Goal: Task Accomplishment & Management: Find specific page/section

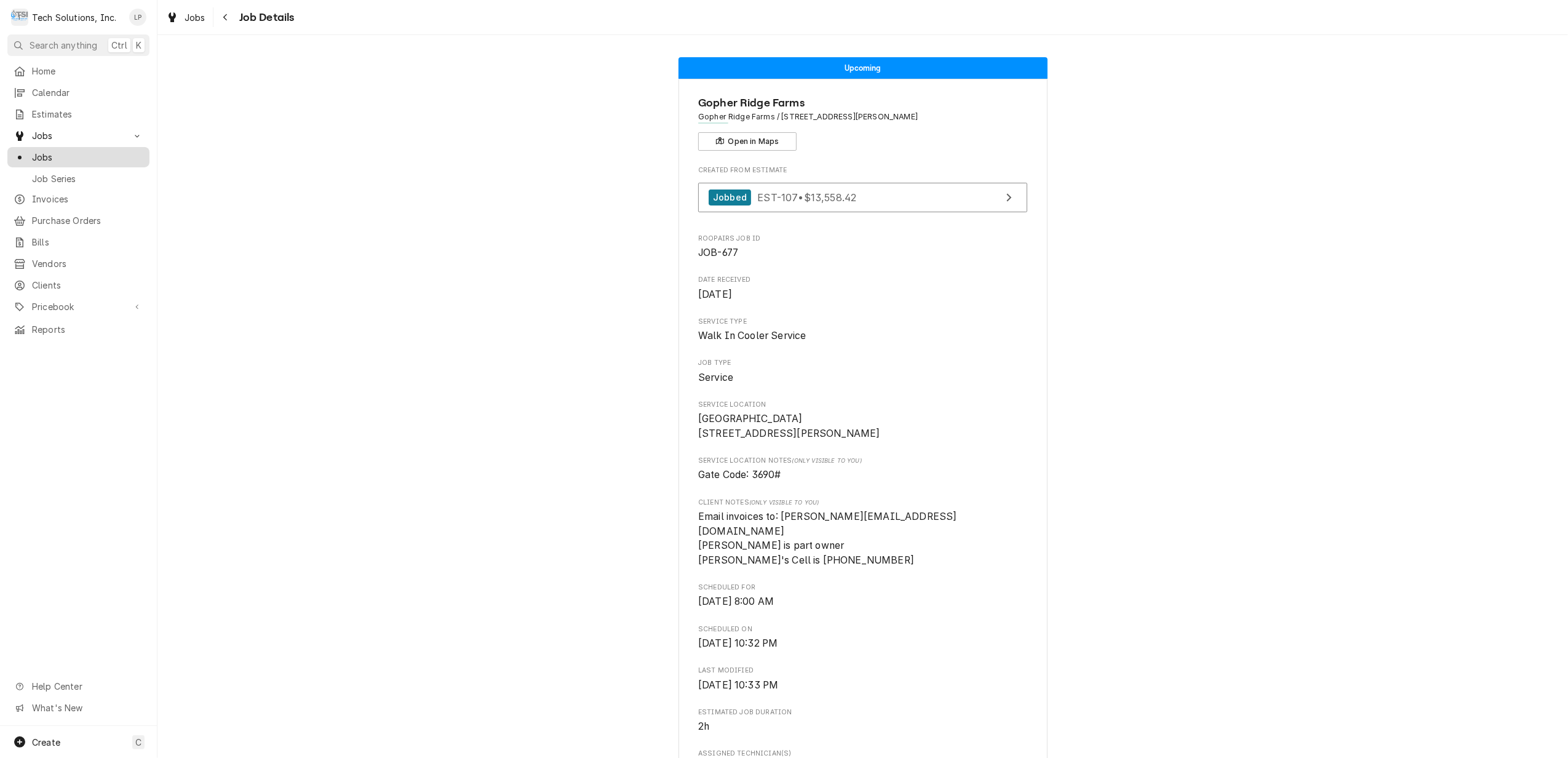
click at [42, 155] on span "Jobs" at bounding box center [88, 157] width 112 height 13
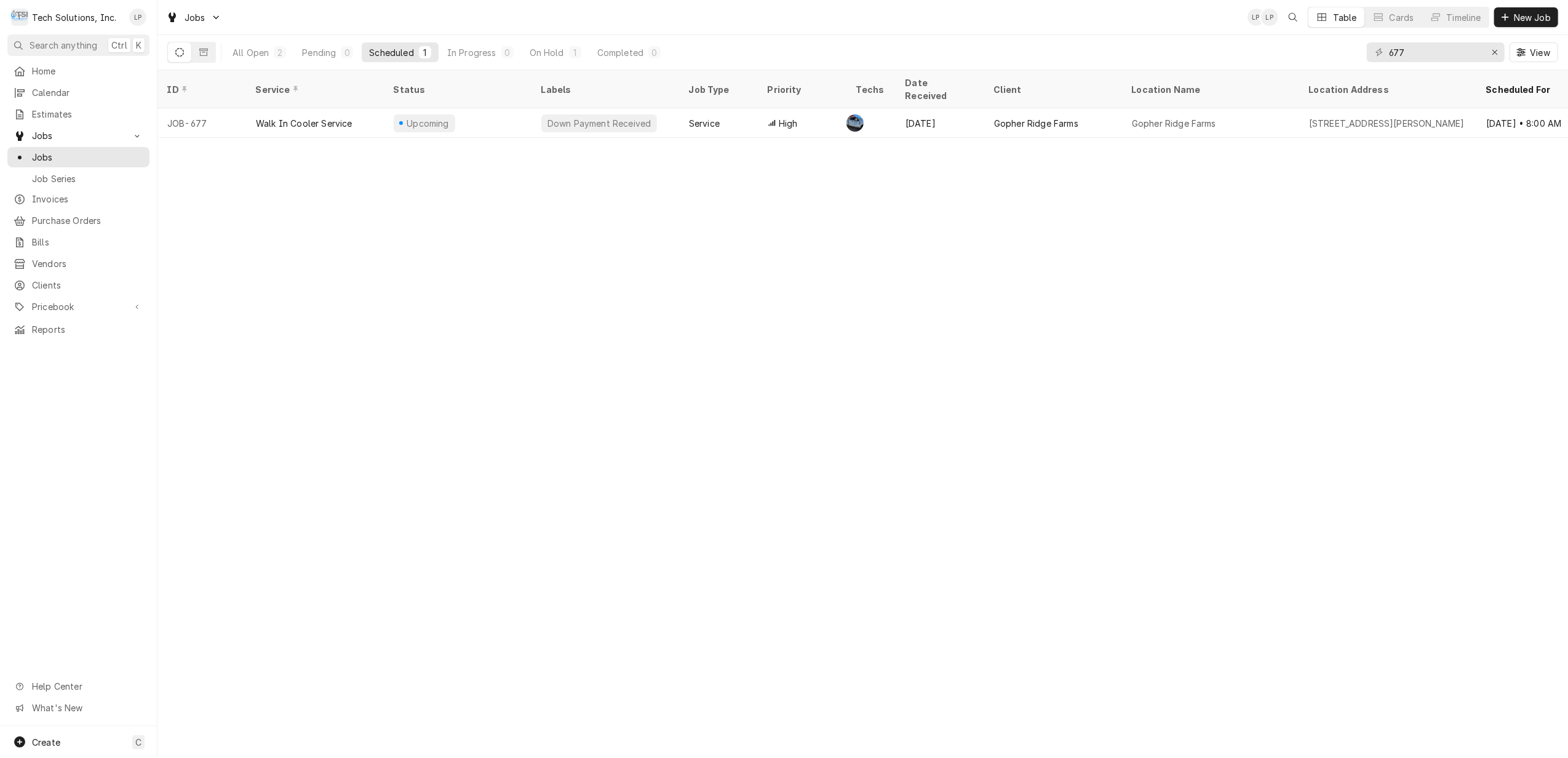
click at [799, 283] on div "ID Service Status Labels Job Type Priority Techs Date Received Client Location …" at bounding box center [862, 414] width 1410 height 688
click at [1494, 55] on icon "Erase input" at bounding box center [1494, 53] width 7 height 9
click at [42, 155] on span "Jobs" at bounding box center [88, 157] width 112 height 13
click at [543, 54] on div "On Hold" at bounding box center [546, 52] width 34 height 13
click at [171, 55] on button "Dynamic Content Wrapper" at bounding box center [179, 52] width 23 height 19
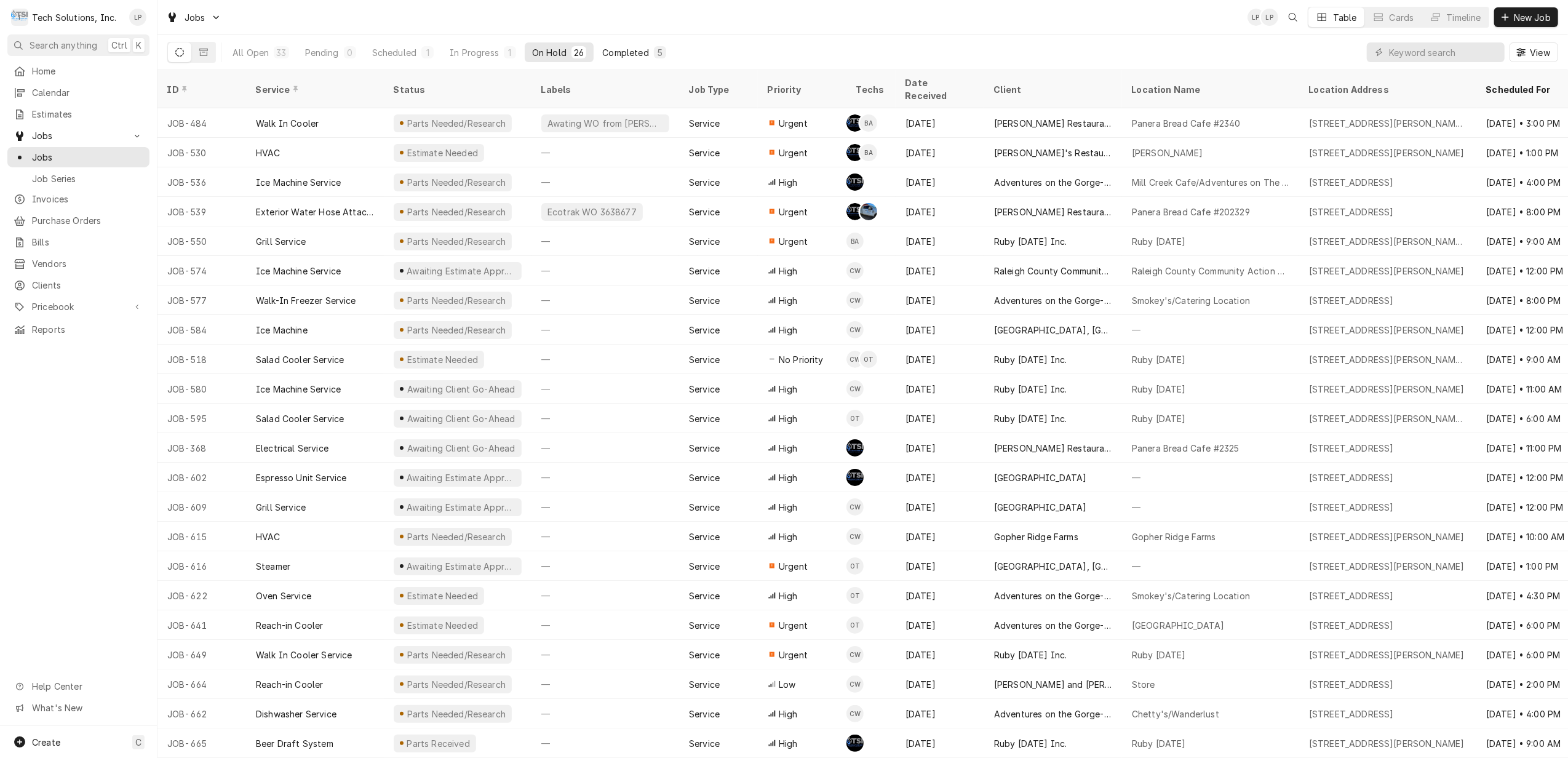
click at [626, 51] on div "Completed" at bounding box center [625, 52] width 46 height 13
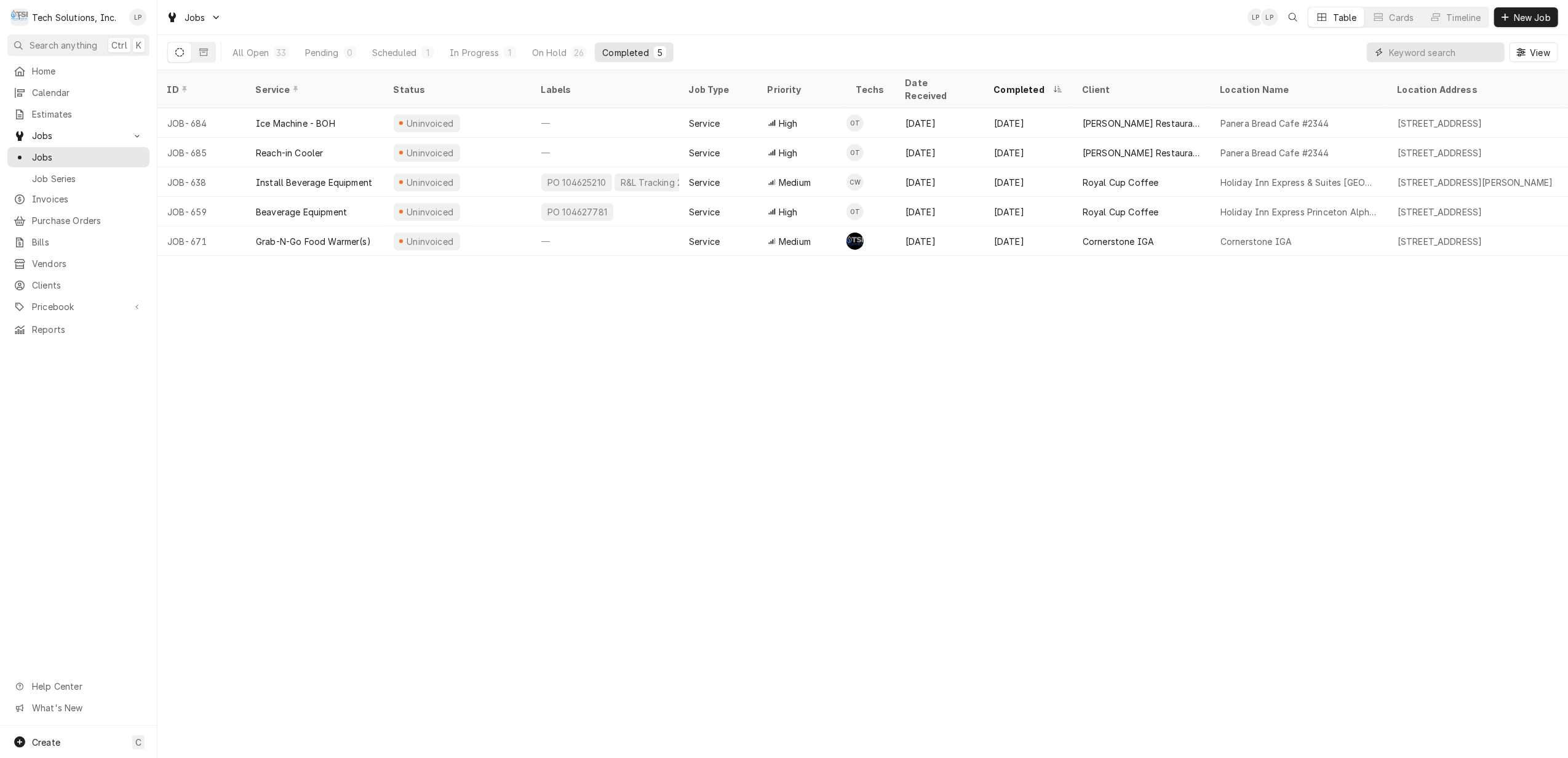
click at [1442, 49] on input "Dynamic Content Wrapper" at bounding box center [1443, 52] width 109 height 19
type input "panera ashland"
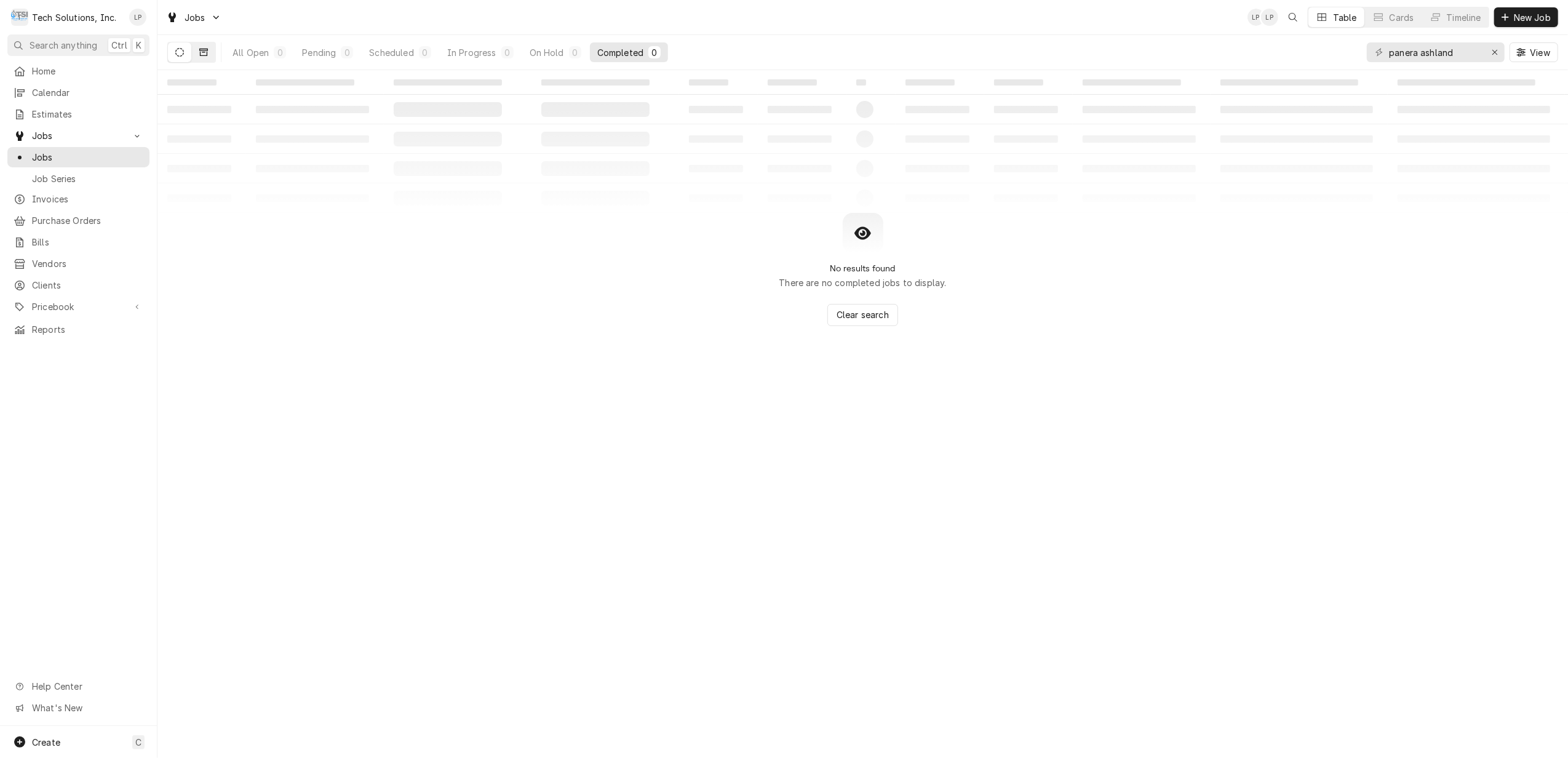
click at [196, 54] on button "Dynamic Content Wrapper" at bounding box center [203, 52] width 23 height 19
click at [198, 52] on button "Dynamic Content Wrapper" at bounding box center [203, 52] width 23 height 19
click at [1494, 51] on icon "Erase input" at bounding box center [1494, 53] width 7 height 9
type input "f"
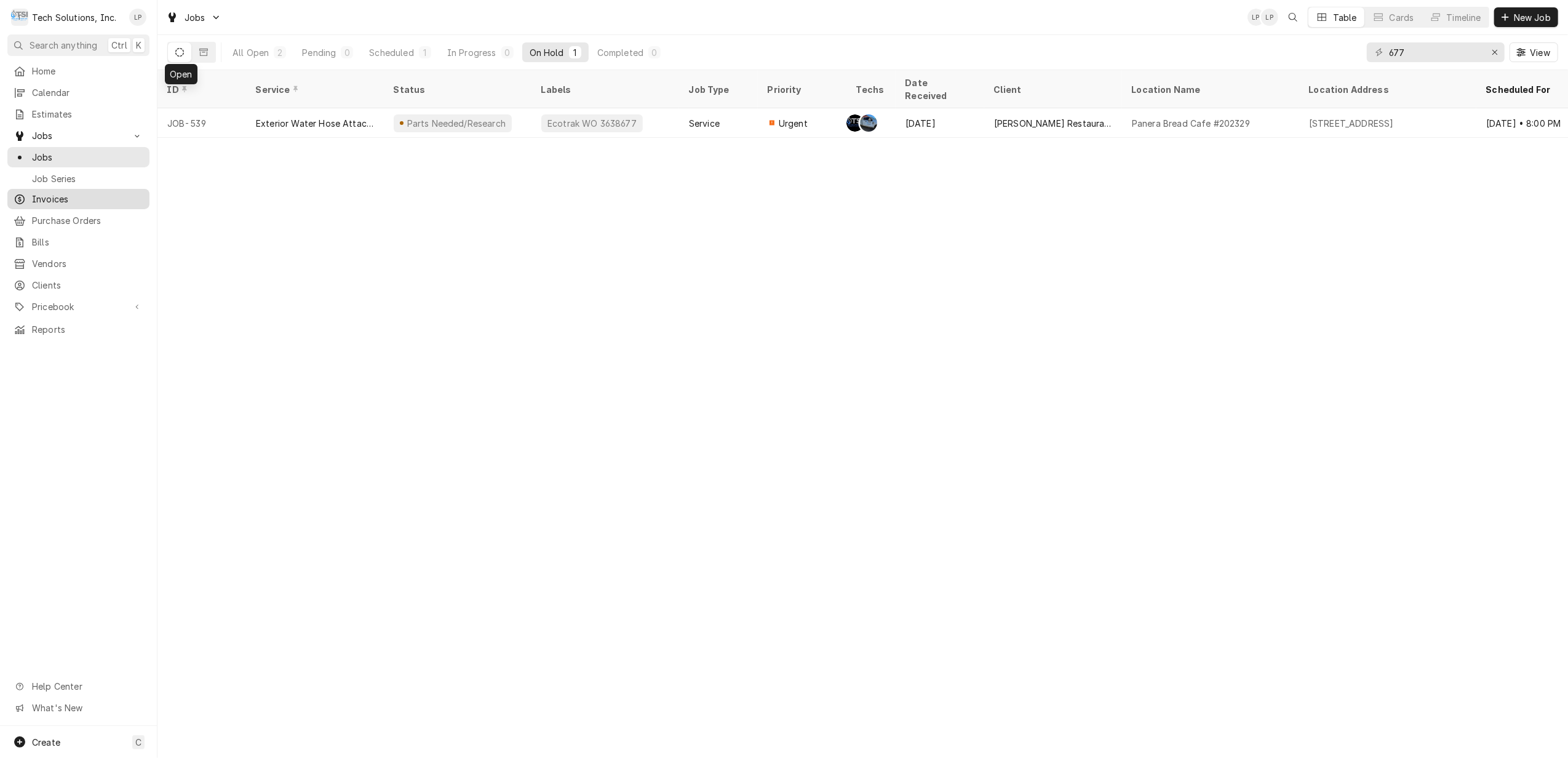
click at [33, 193] on span "Invoices" at bounding box center [88, 199] width 112 height 13
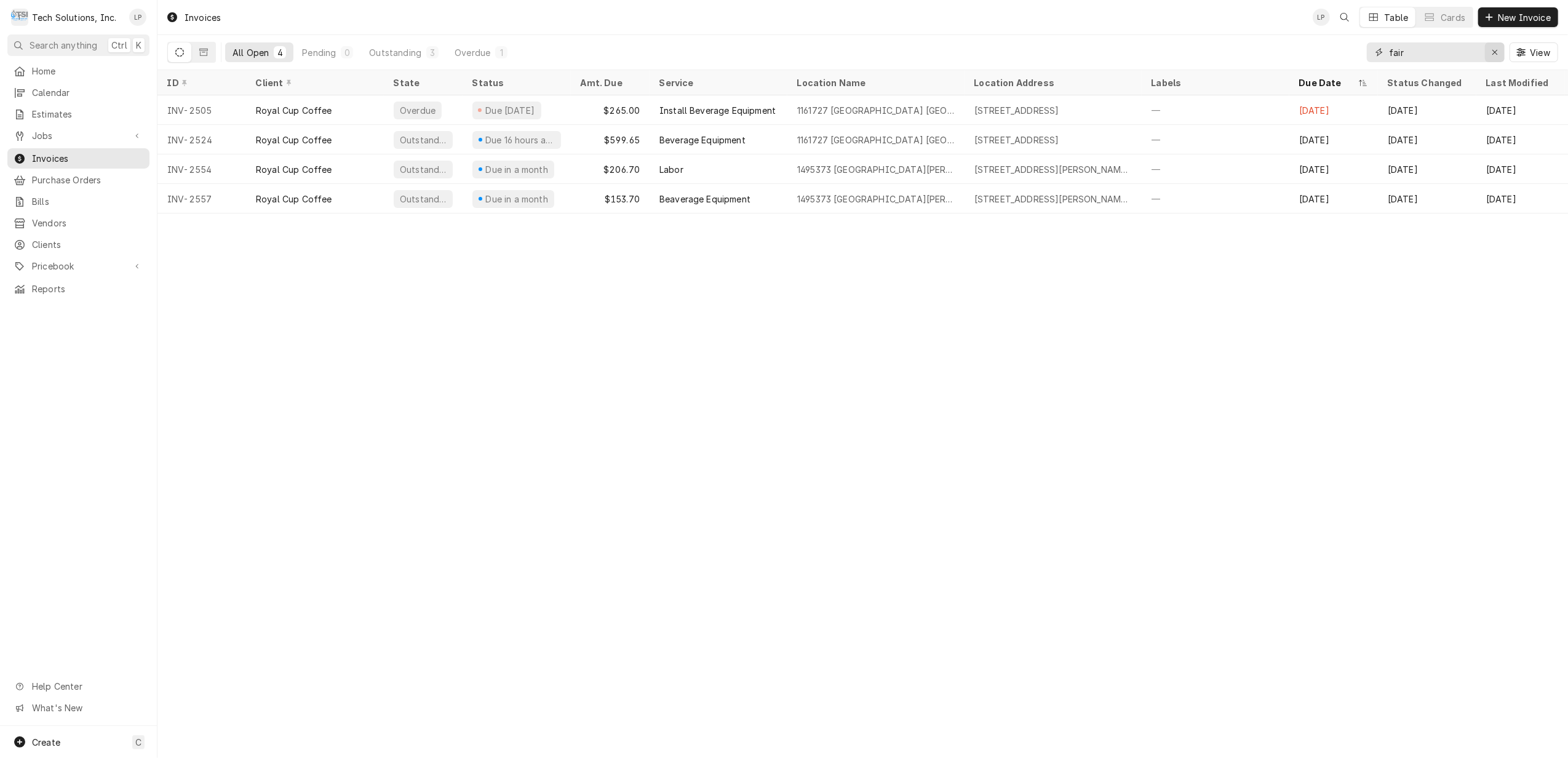
click at [1494, 51] on icon "Erase input" at bounding box center [1494, 52] width 5 height 5
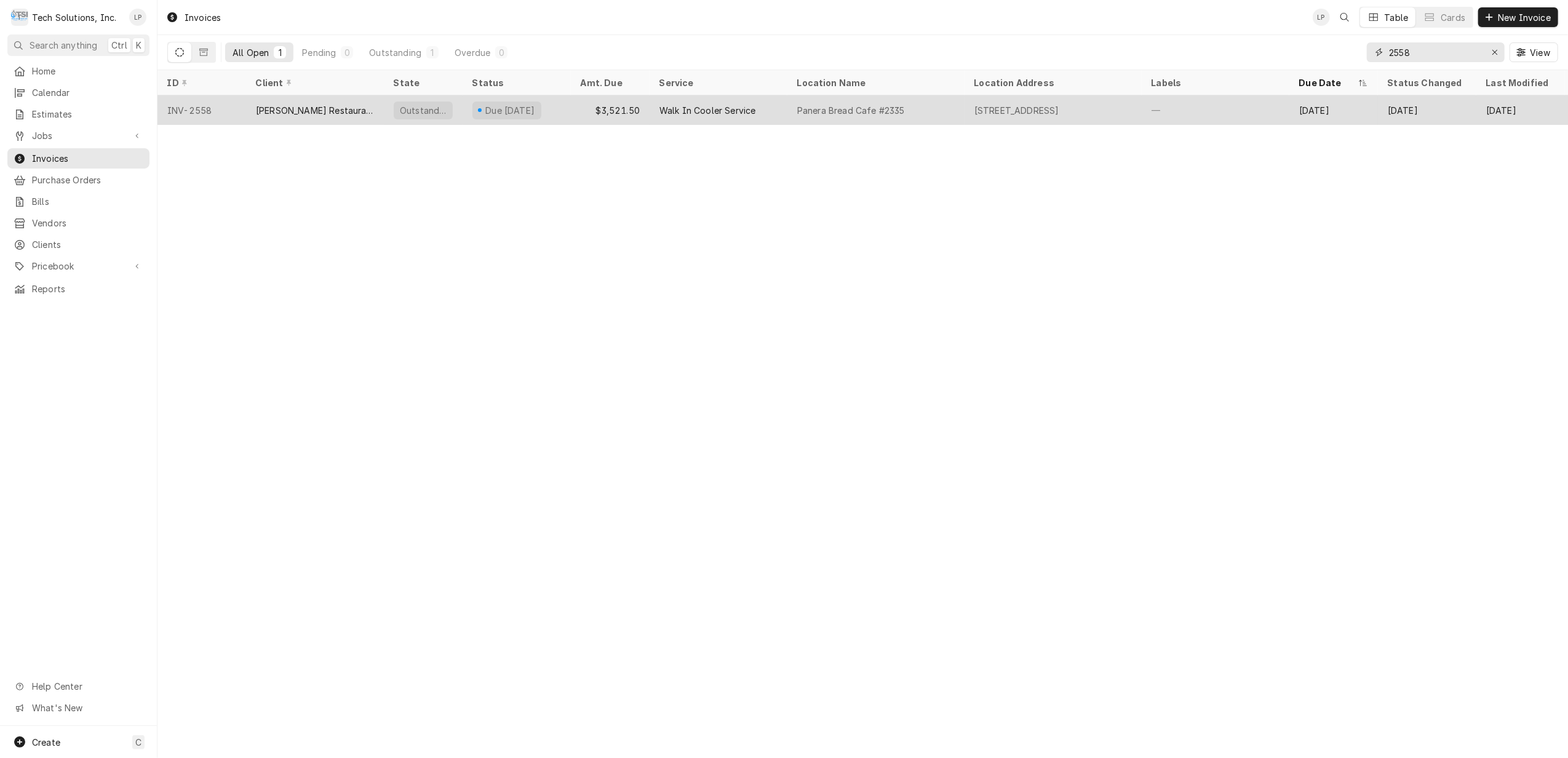
type input "2558"
click at [694, 109] on div "Walk In Cooler Service" at bounding box center [708, 110] width 97 height 13
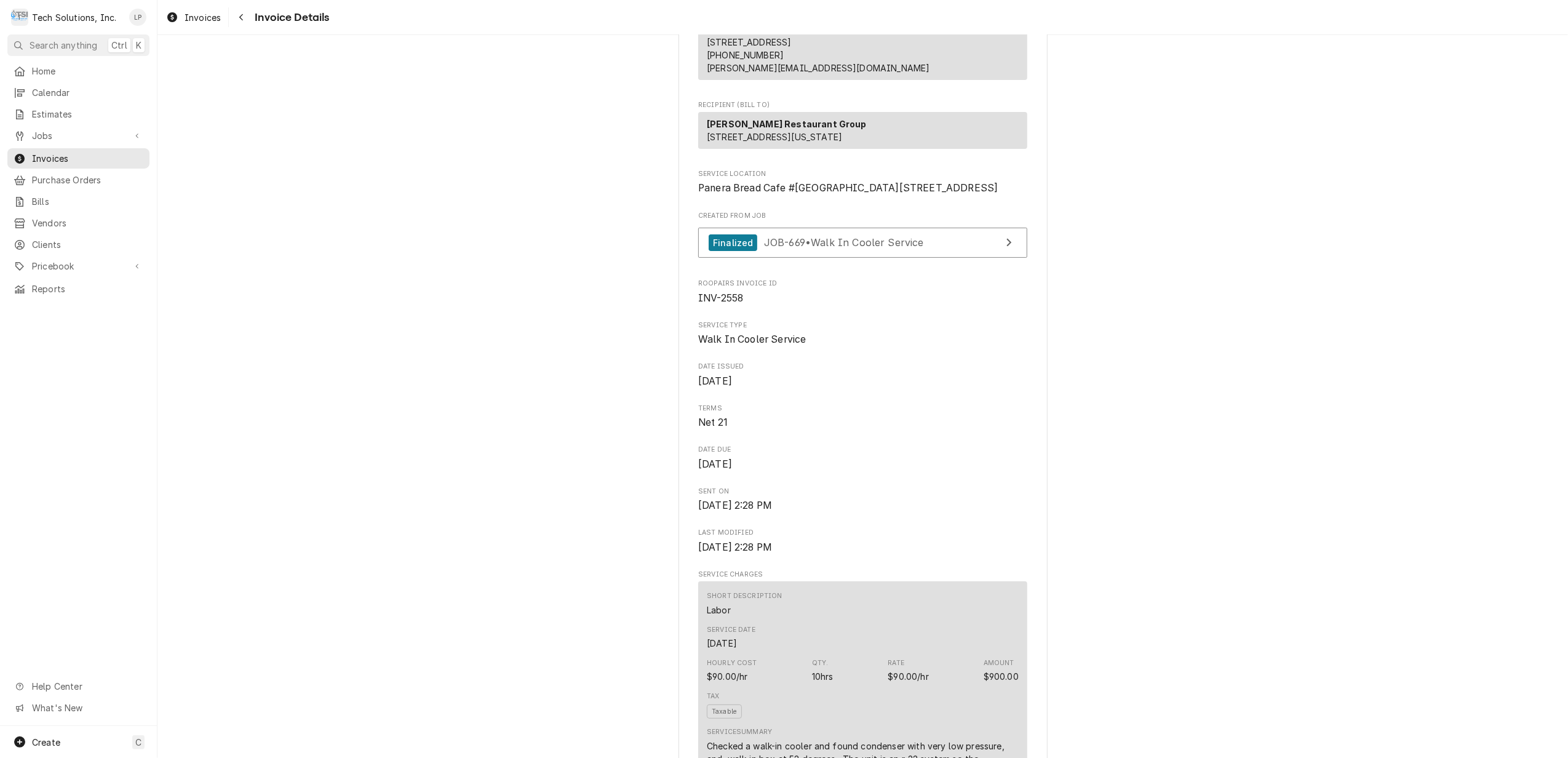
scroll to position [164, 0]
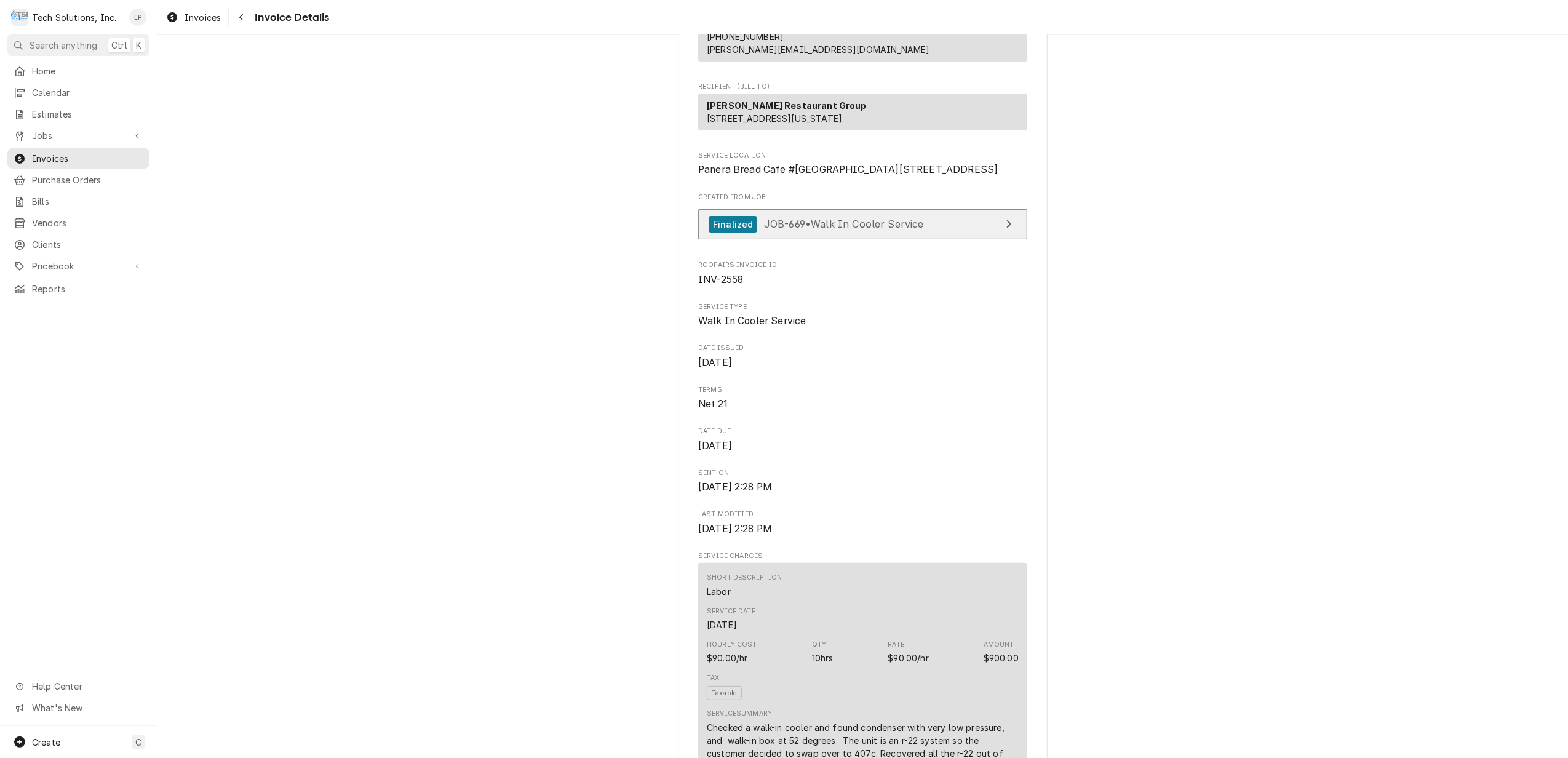
click at [878, 230] on span "JOB-669 • Walk In Cooler Service" at bounding box center [843, 224] width 160 height 13
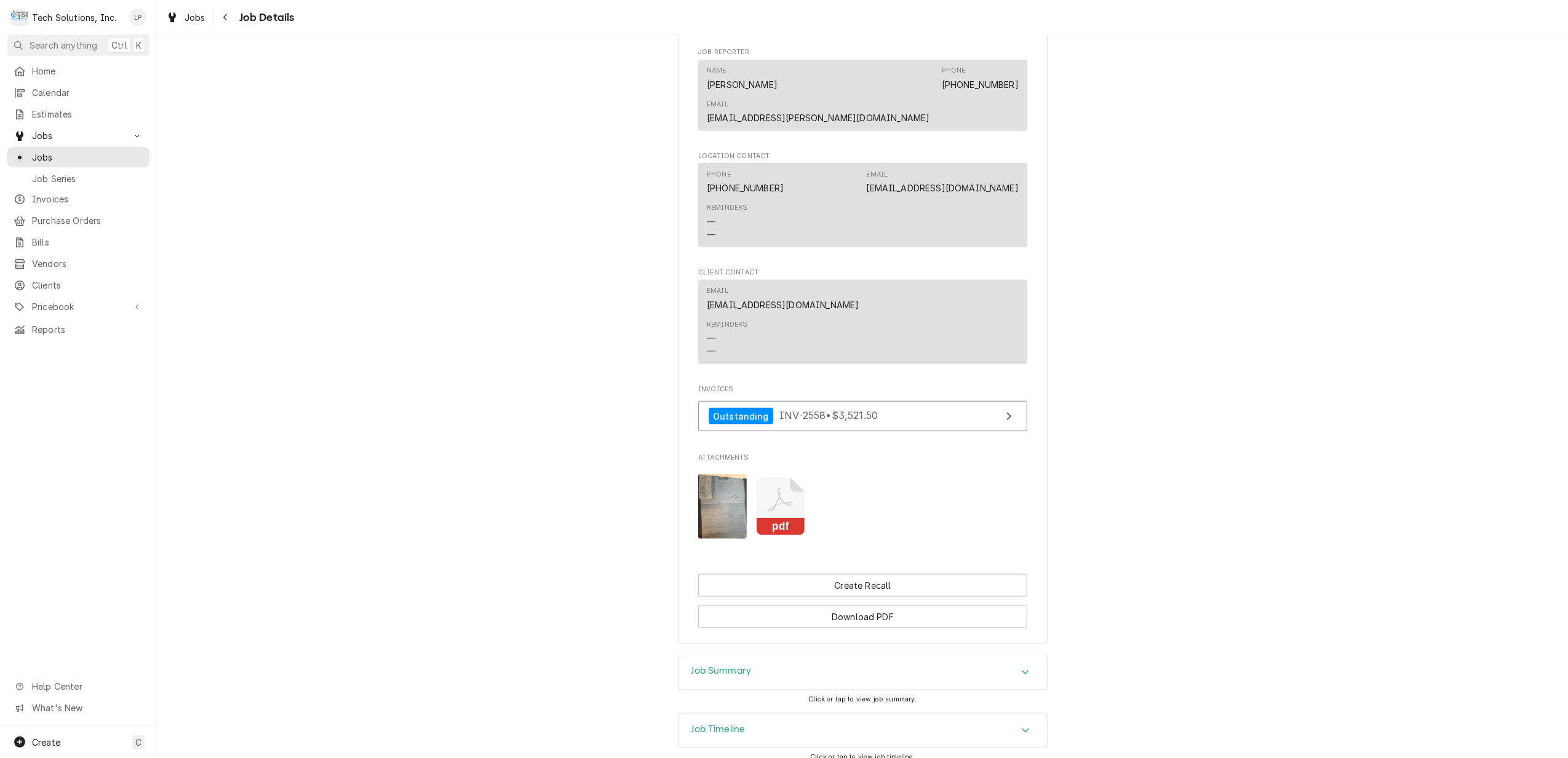
scroll to position [1681, 0]
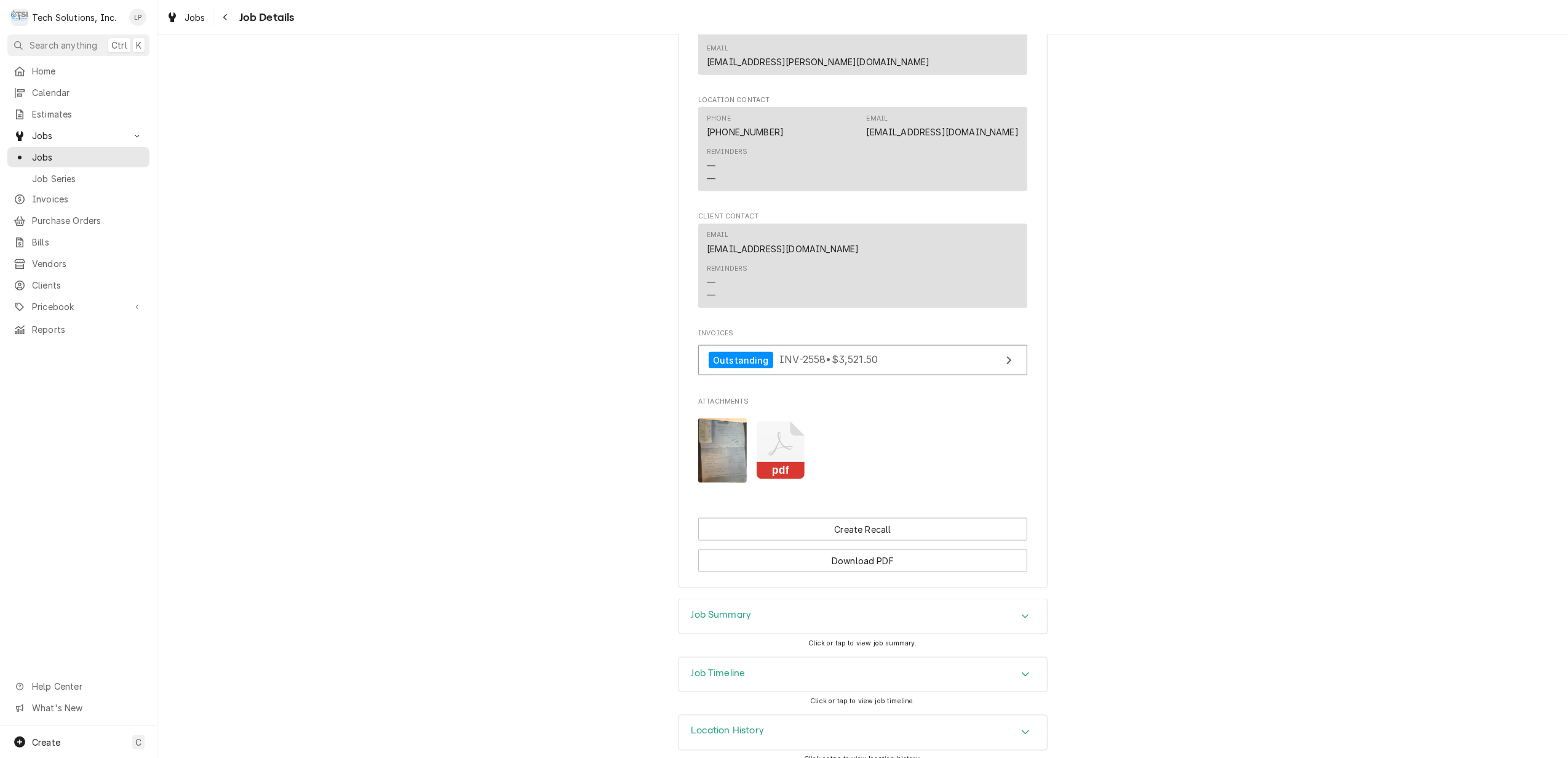
click at [710, 431] on img "Attachments" at bounding box center [722, 451] width 48 height 65
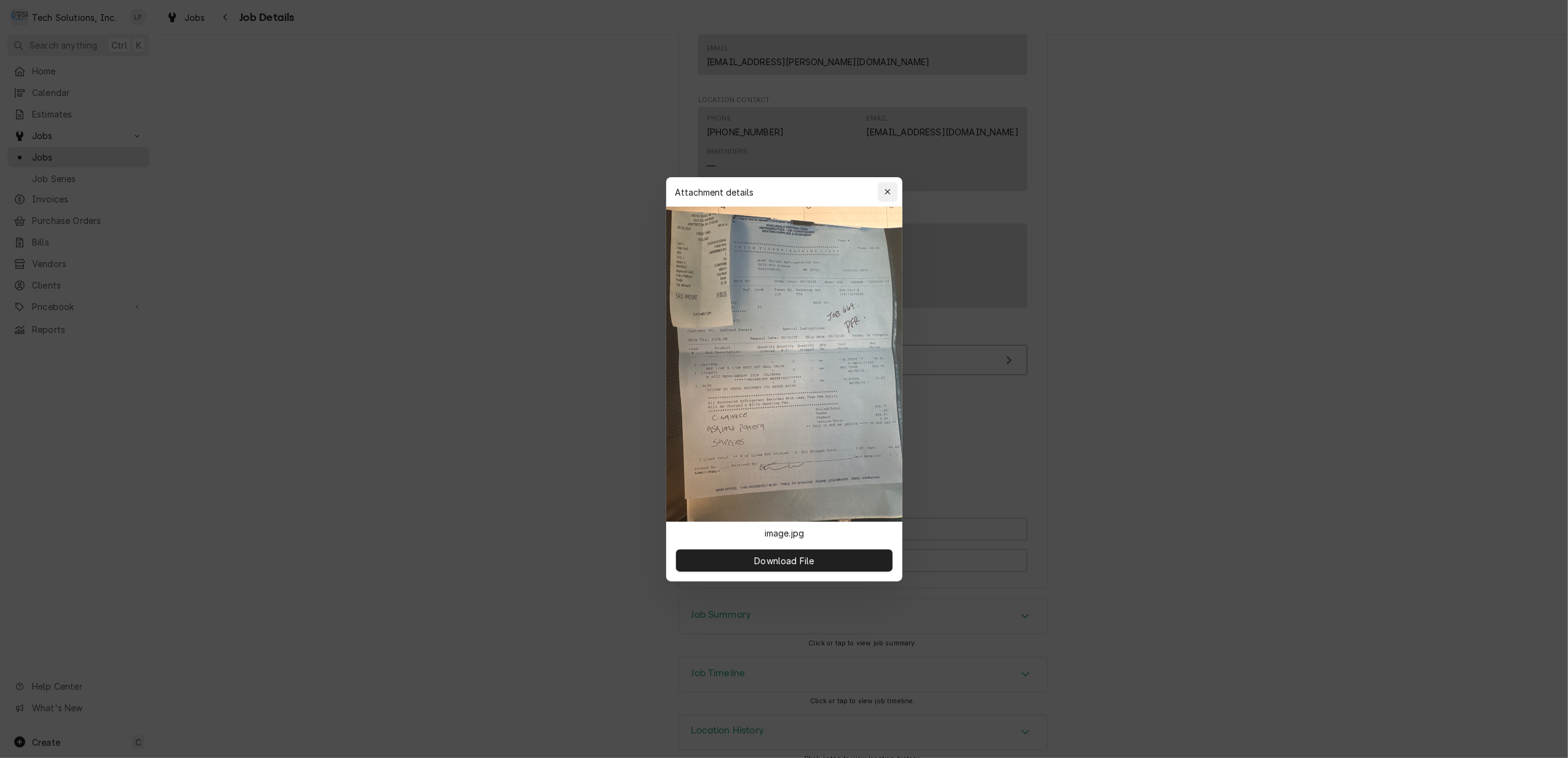
click at [882, 187] on div "button" at bounding box center [887, 192] width 13 height 13
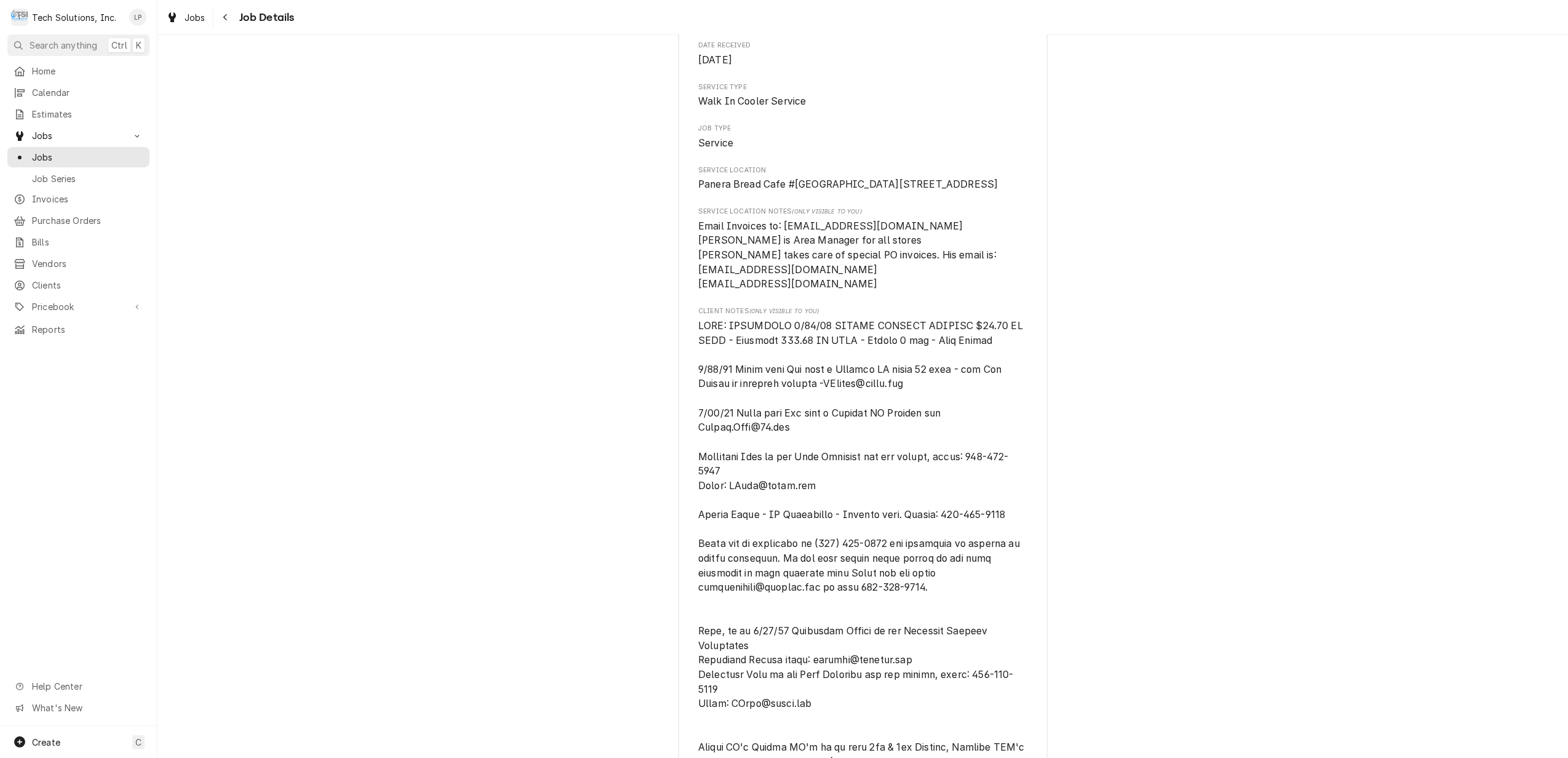
scroll to position [0, 0]
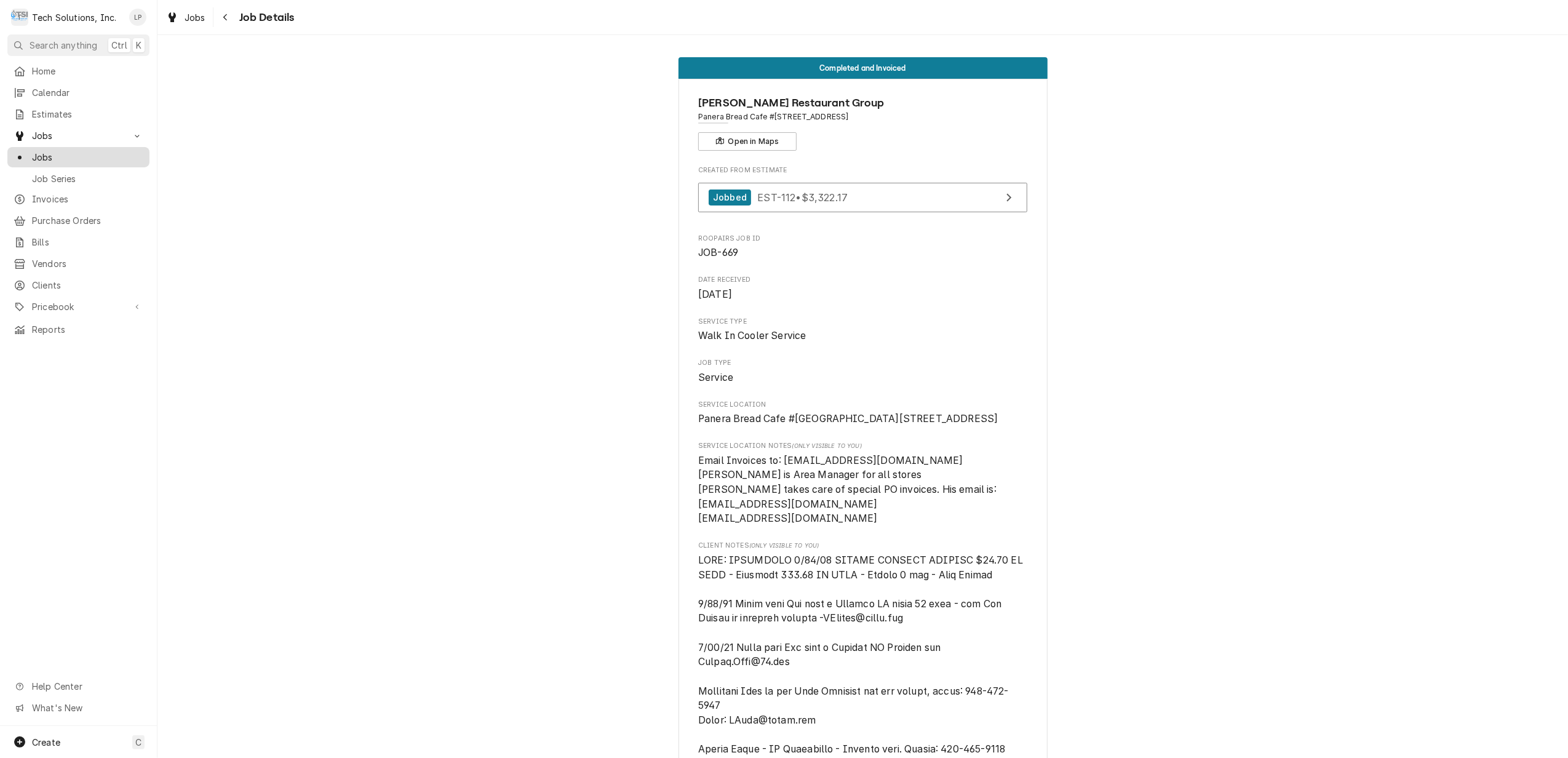
click at [36, 151] on span "Jobs" at bounding box center [88, 157] width 112 height 13
